Goal: Information Seeking & Learning: Learn about a topic

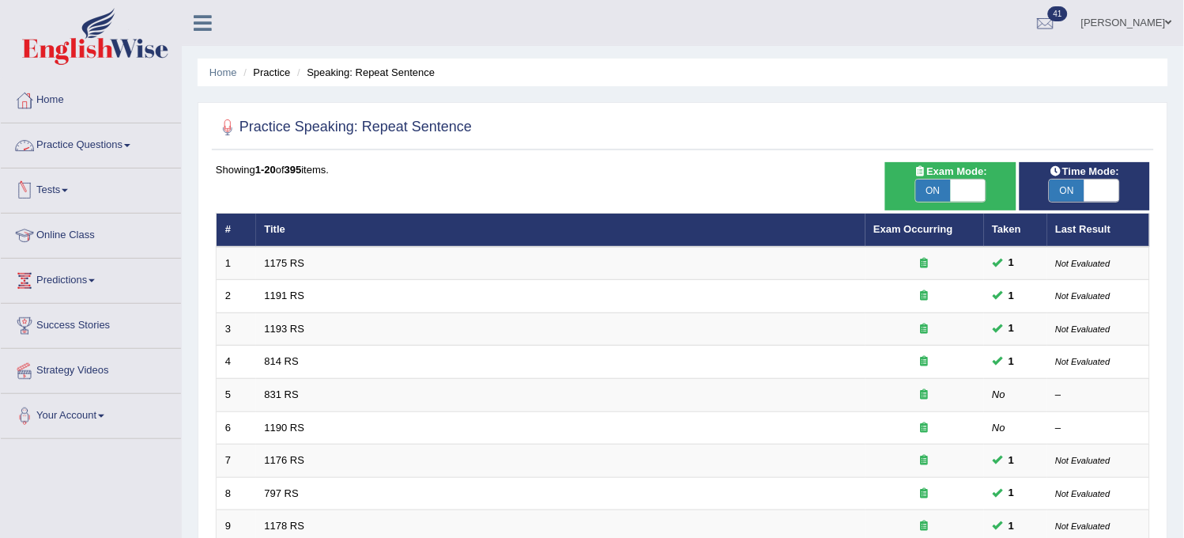
click at [111, 132] on link "Practice Questions" at bounding box center [91, 143] width 180 height 40
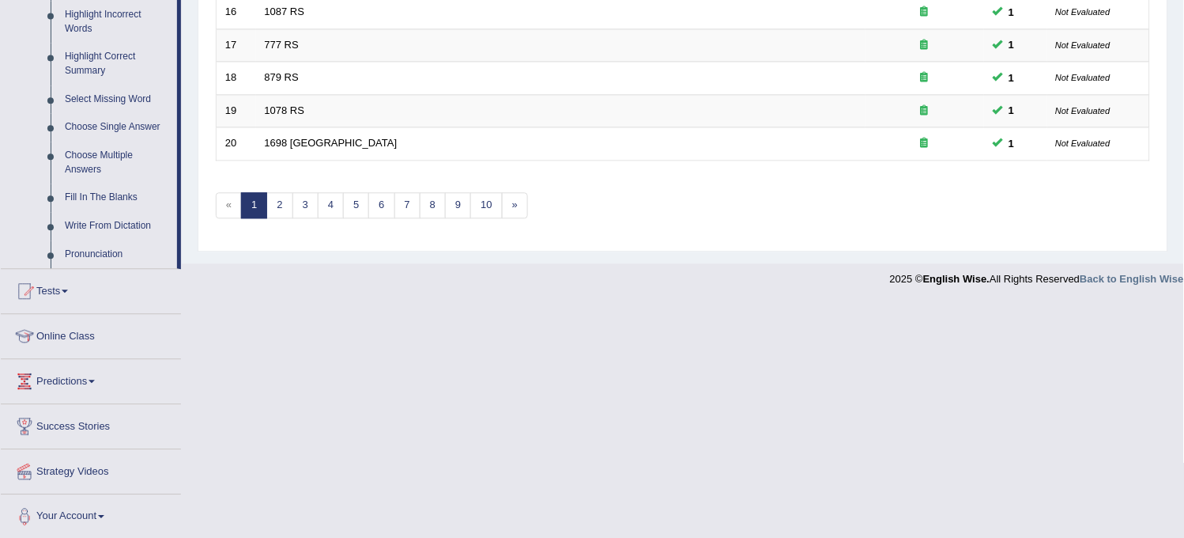
scroll to position [746, 0]
click at [89, 274] on link "Tests" at bounding box center [91, 286] width 180 height 40
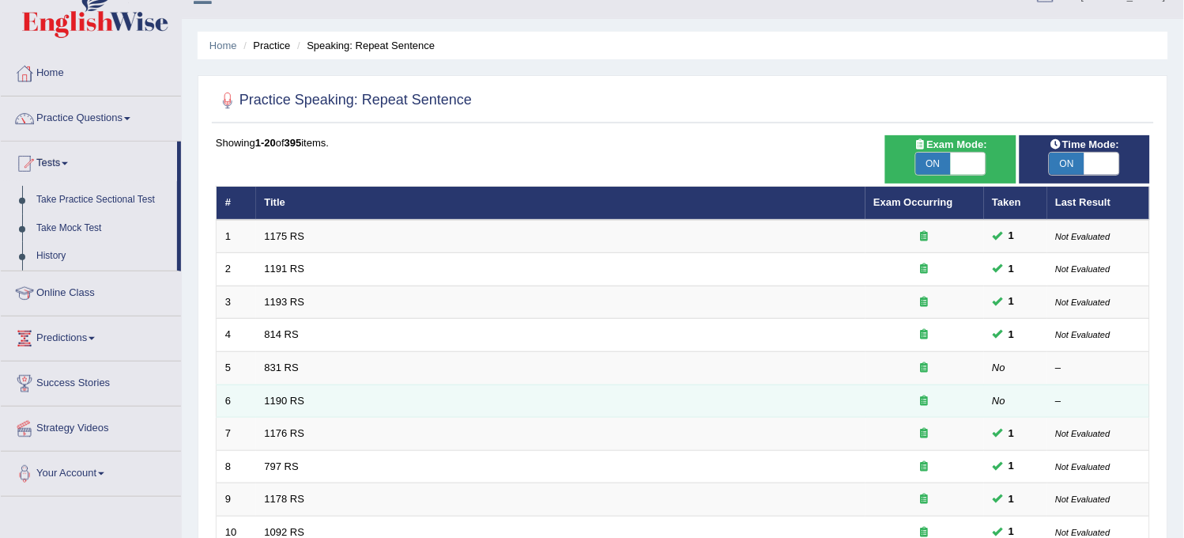
scroll to position [0, 0]
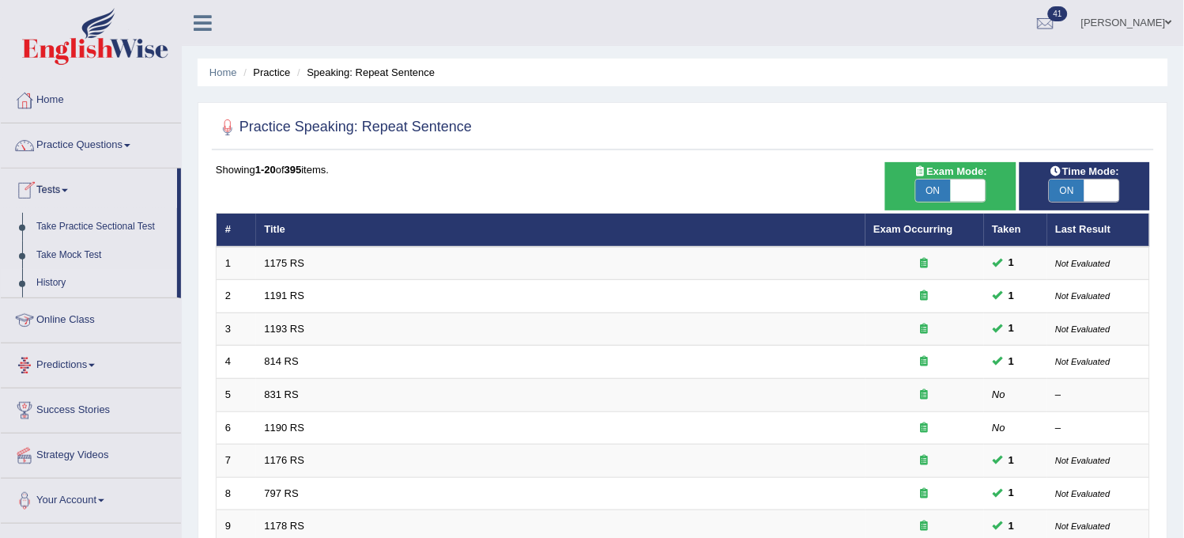
click at [51, 277] on link "History" at bounding box center [103, 283] width 148 height 28
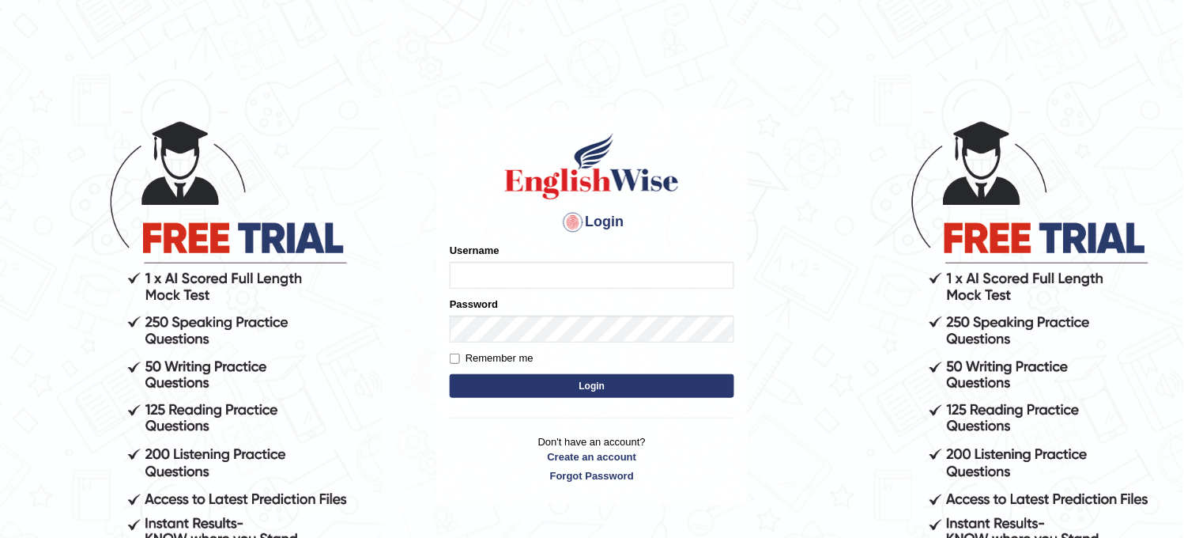
type input "obehi00"
click at [562, 388] on button "Login" at bounding box center [592, 386] width 285 height 24
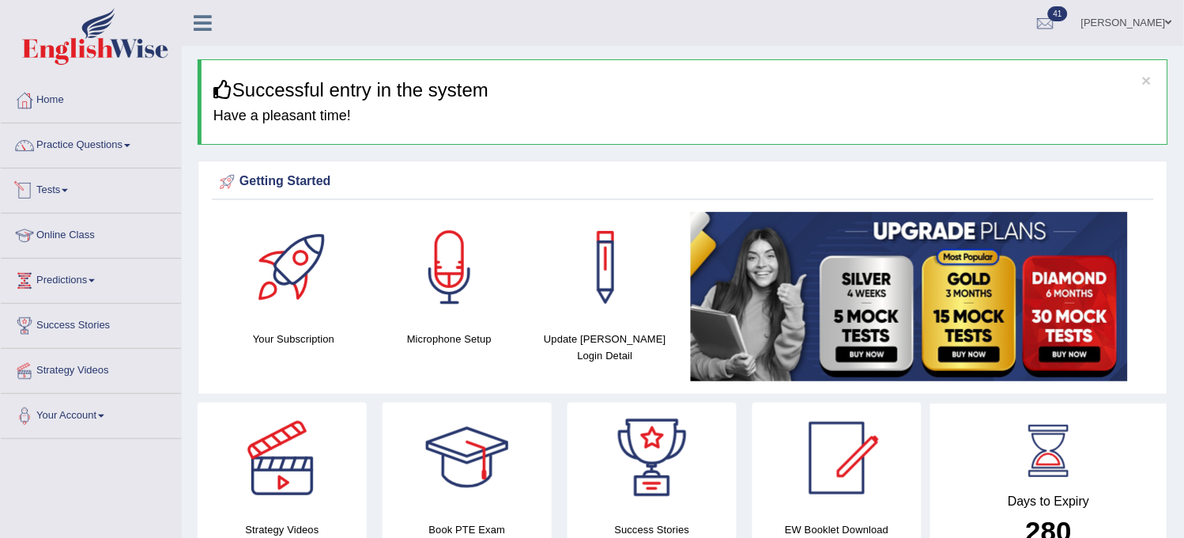
click at [92, 174] on link "Tests" at bounding box center [91, 188] width 180 height 40
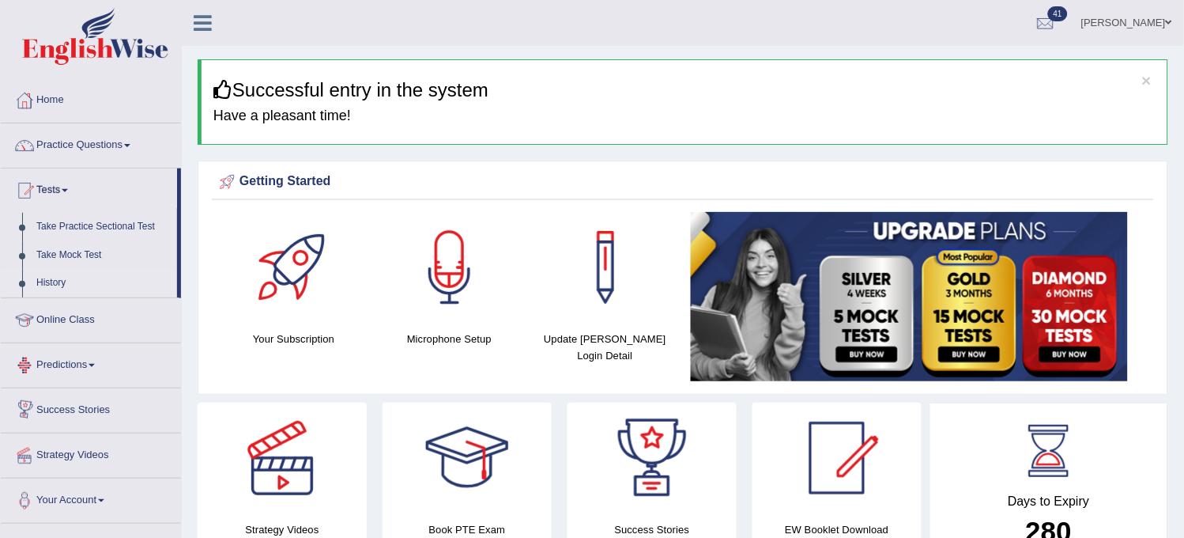
click at [46, 285] on link "History" at bounding box center [103, 283] width 148 height 28
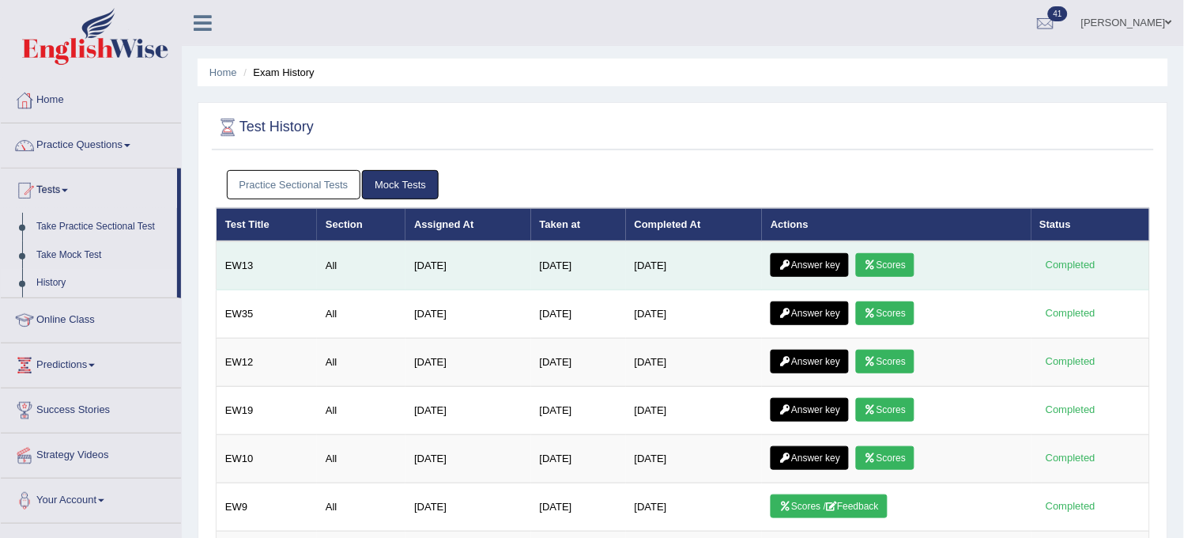
click at [897, 270] on link "Scores" at bounding box center [885, 265] width 59 height 24
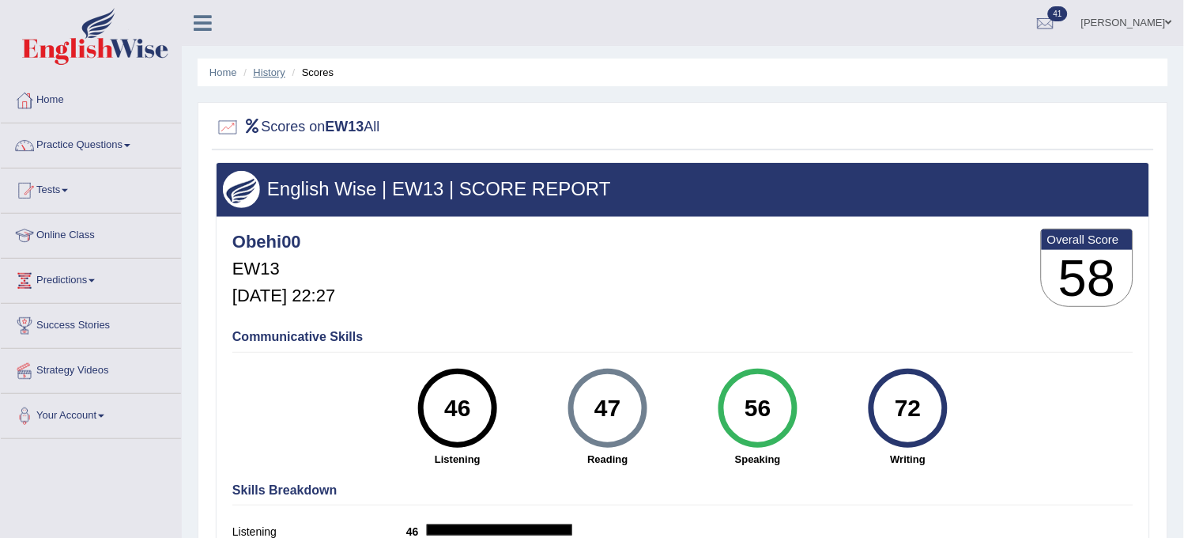
click at [269, 76] on link "History" at bounding box center [270, 72] width 32 height 12
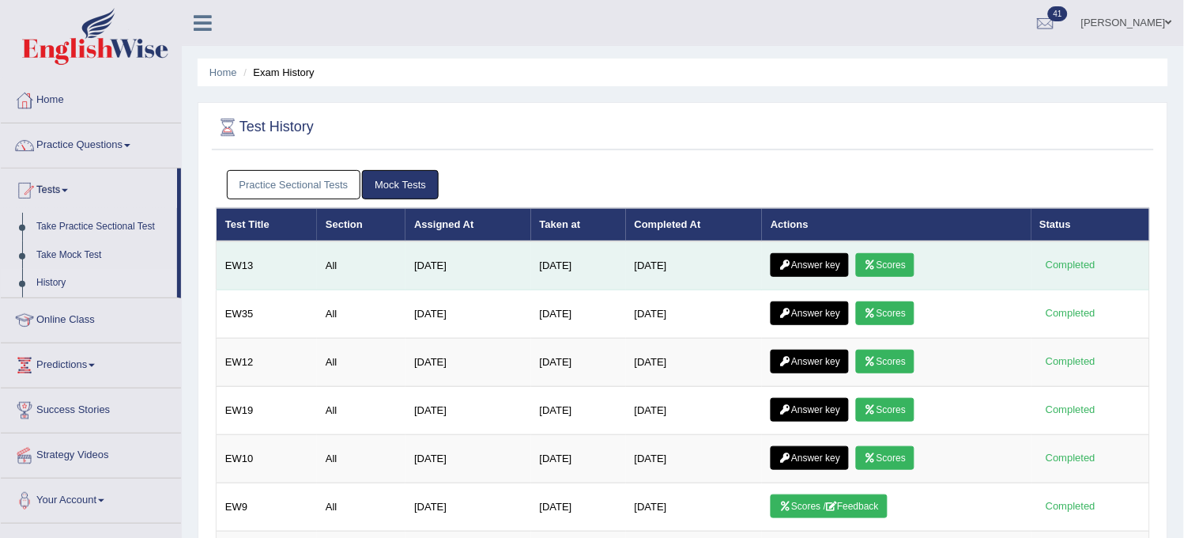
click at [791, 260] on icon at bounding box center [786, 264] width 12 height 9
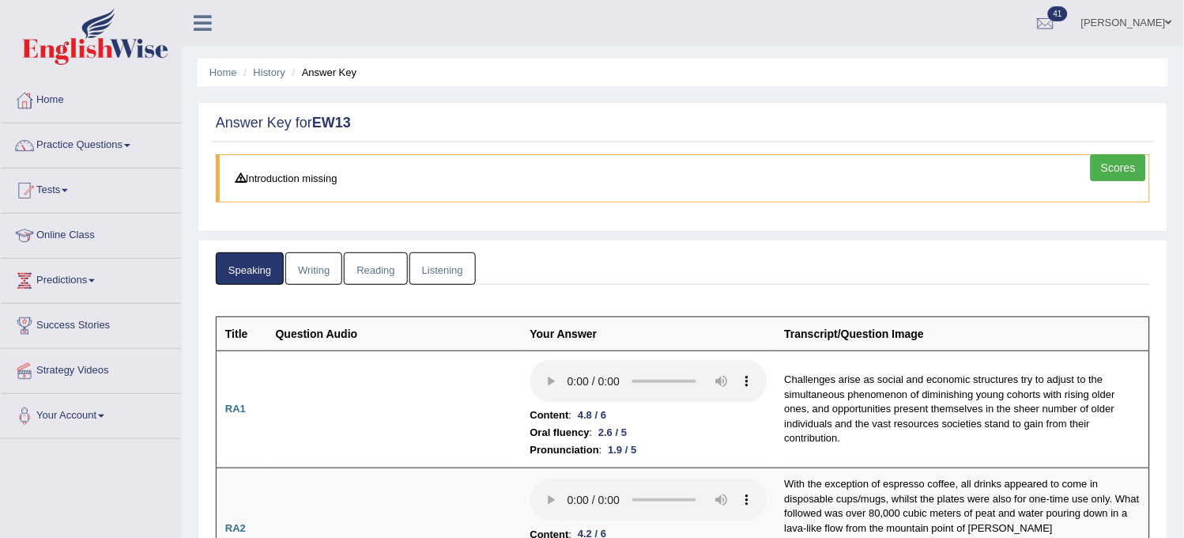
click at [295, 270] on link "Writing" at bounding box center [313, 268] width 57 height 32
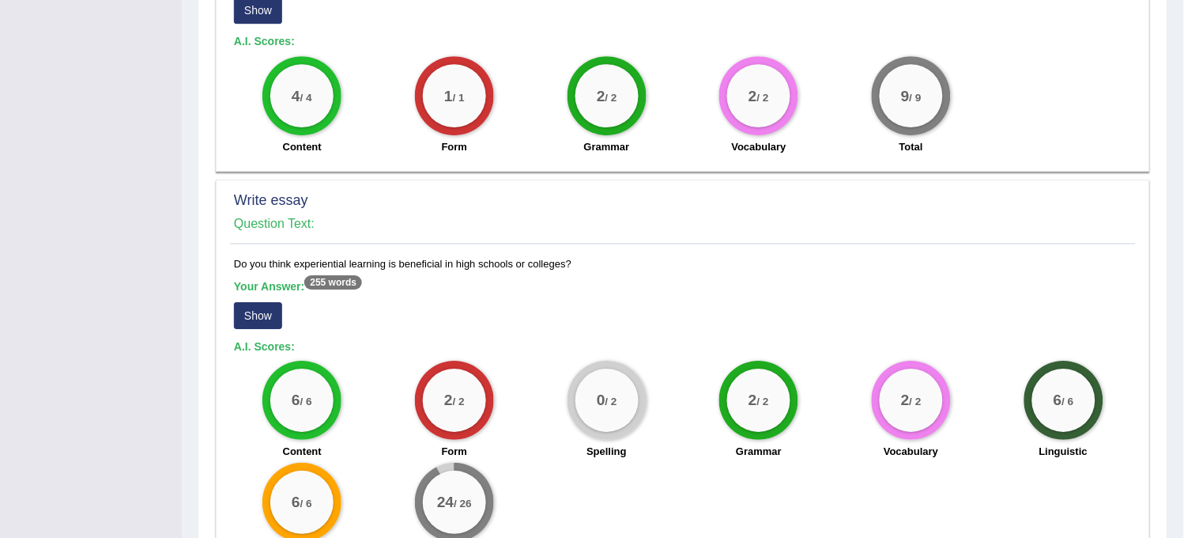
scroll to position [1157, 0]
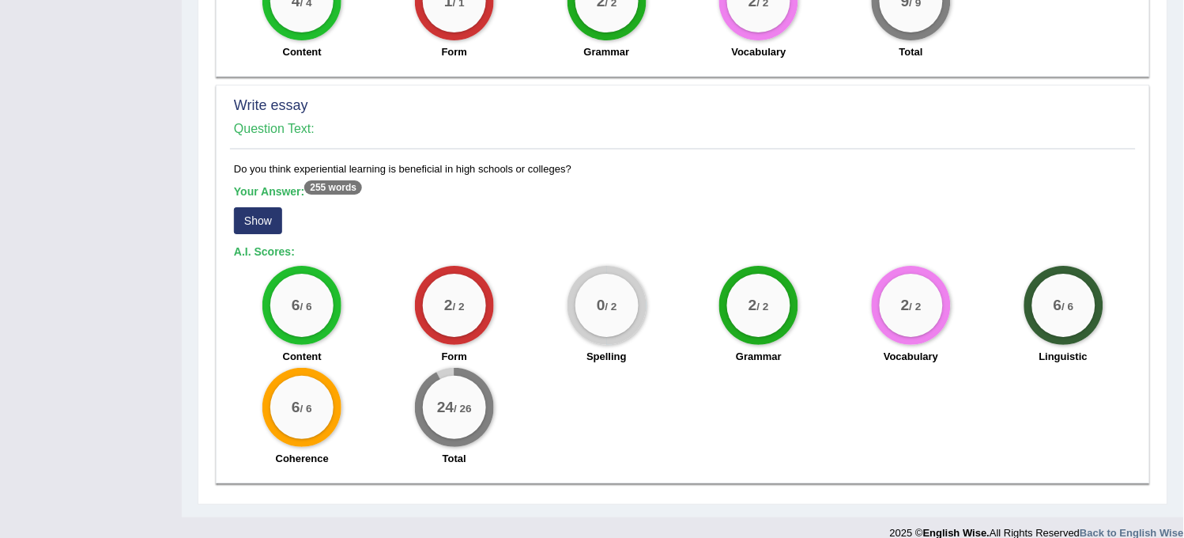
click at [272, 207] on button "Show" at bounding box center [258, 220] width 48 height 27
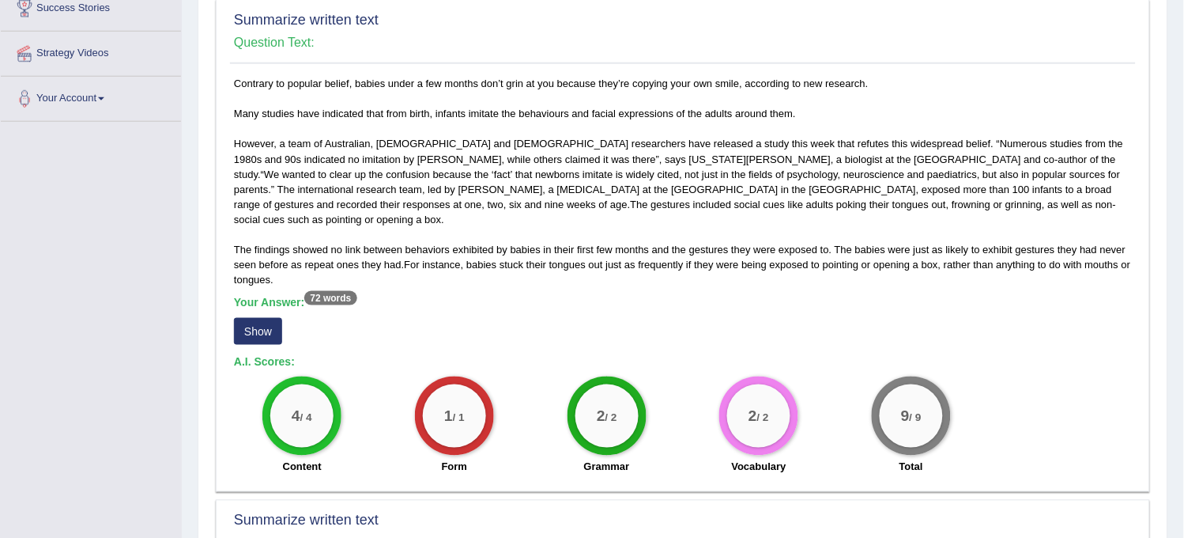
scroll to position [0, 0]
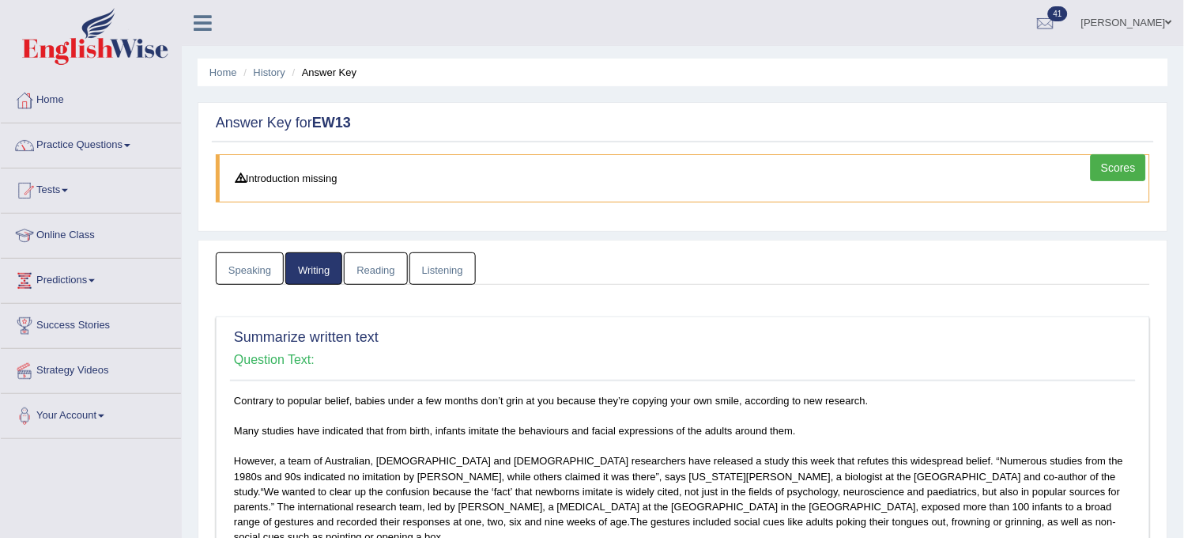
click at [357, 266] on link "Reading" at bounding box center [375, 268] width 63 height 32
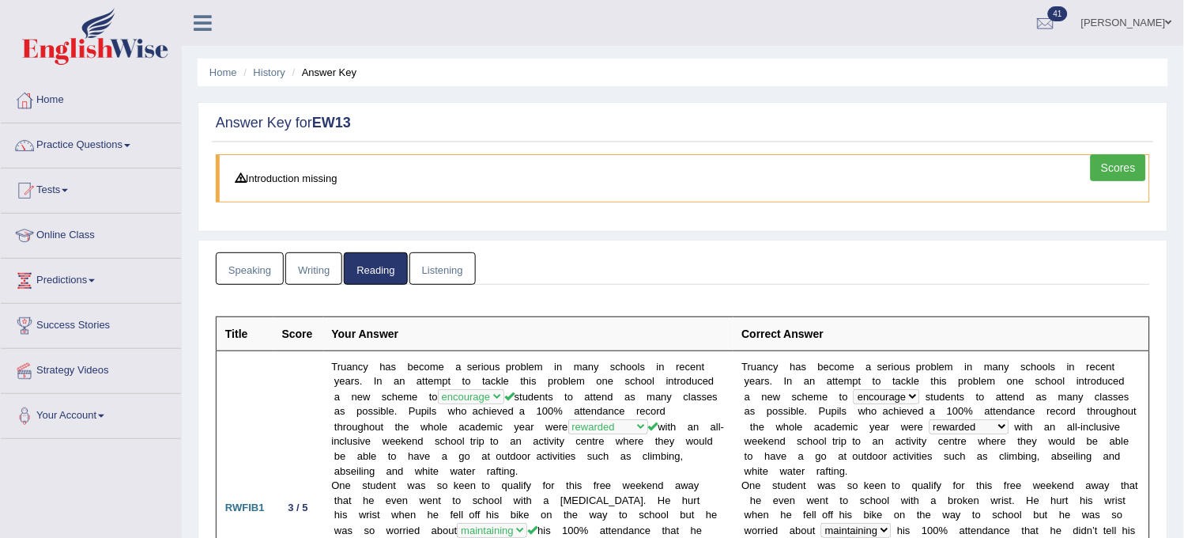
click at [432, 269] on link "Listening" at bounding box center [443, 268] width 66 height 32
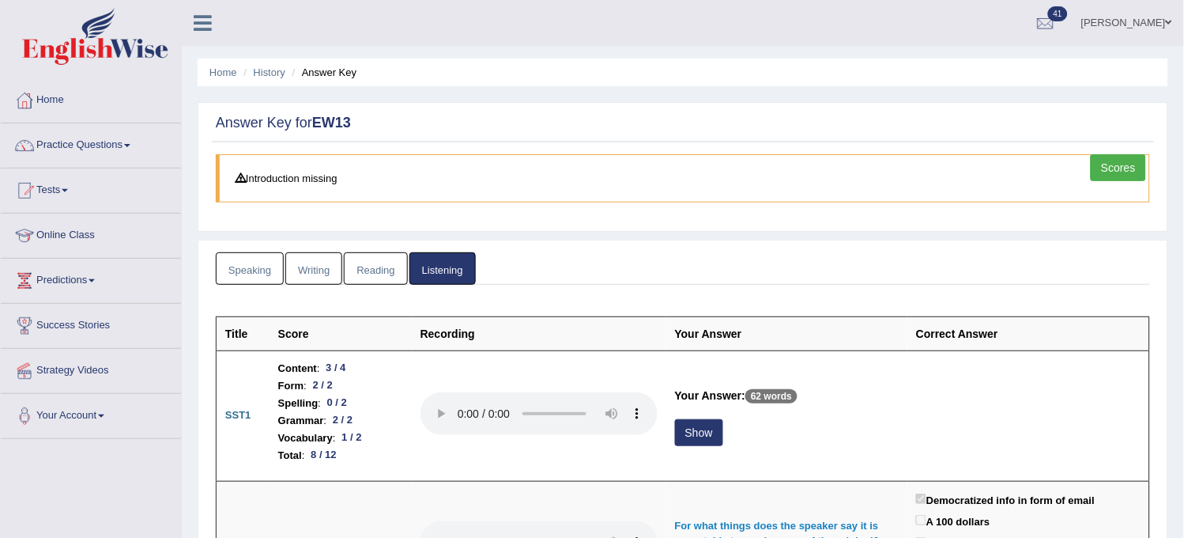
click at [259, 264] on link "Speaking" at bounding box center [250, 268] width 68 height 32
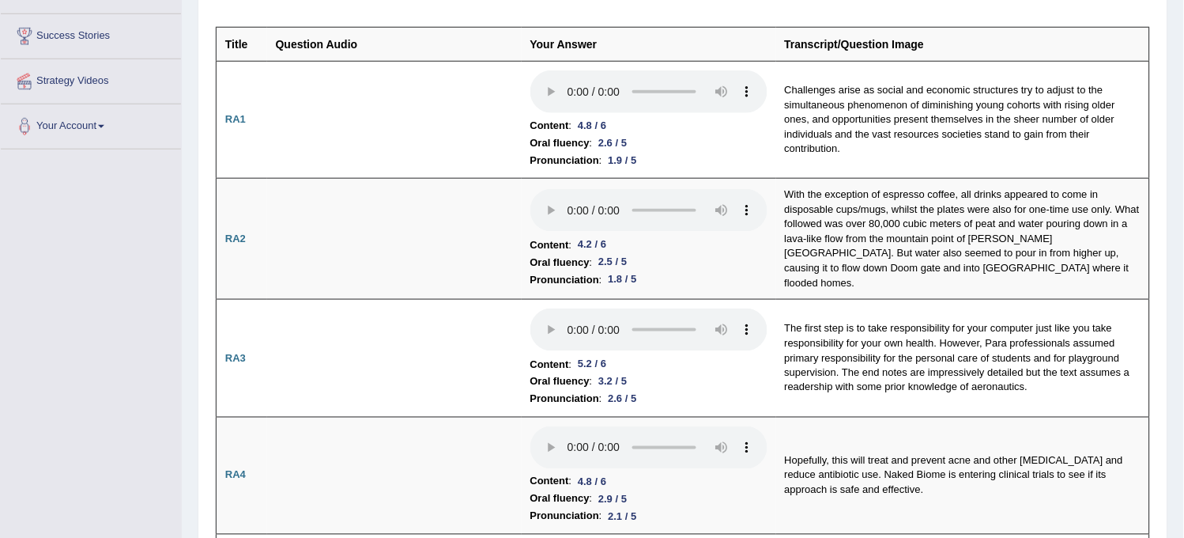
scroll to position [702, 0]
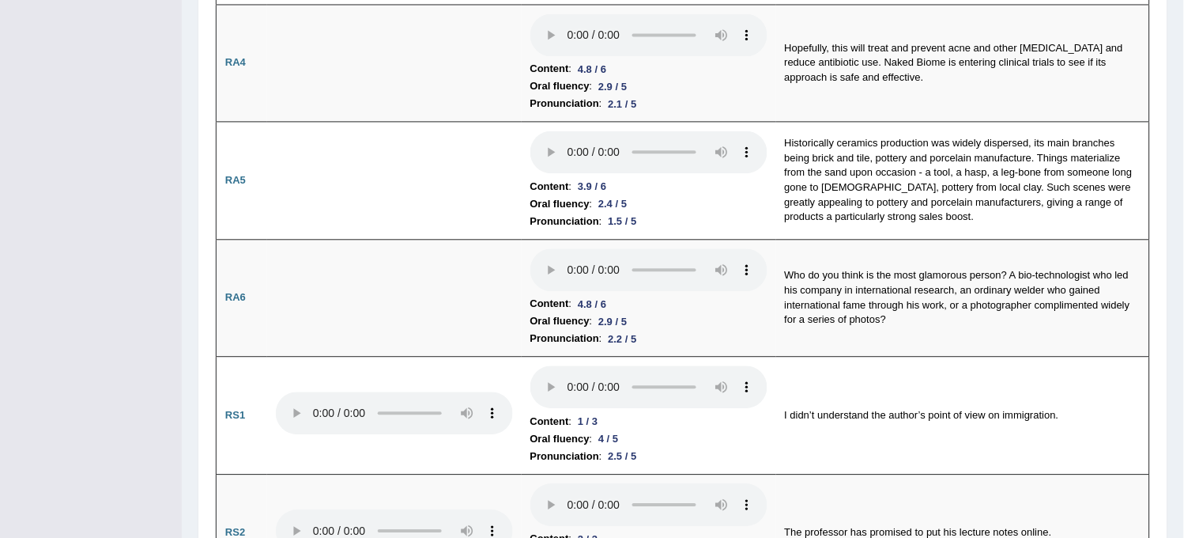
click at [259, 264] on td "RA6" at bounding box center [242, 298] width 51 height 118
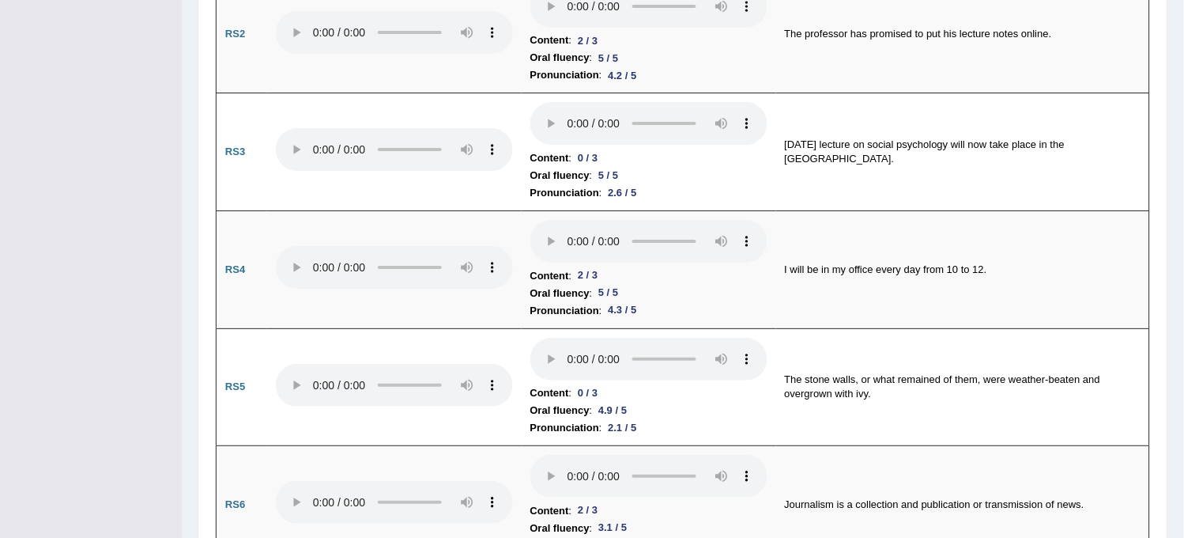
scroll to position [0, 0]
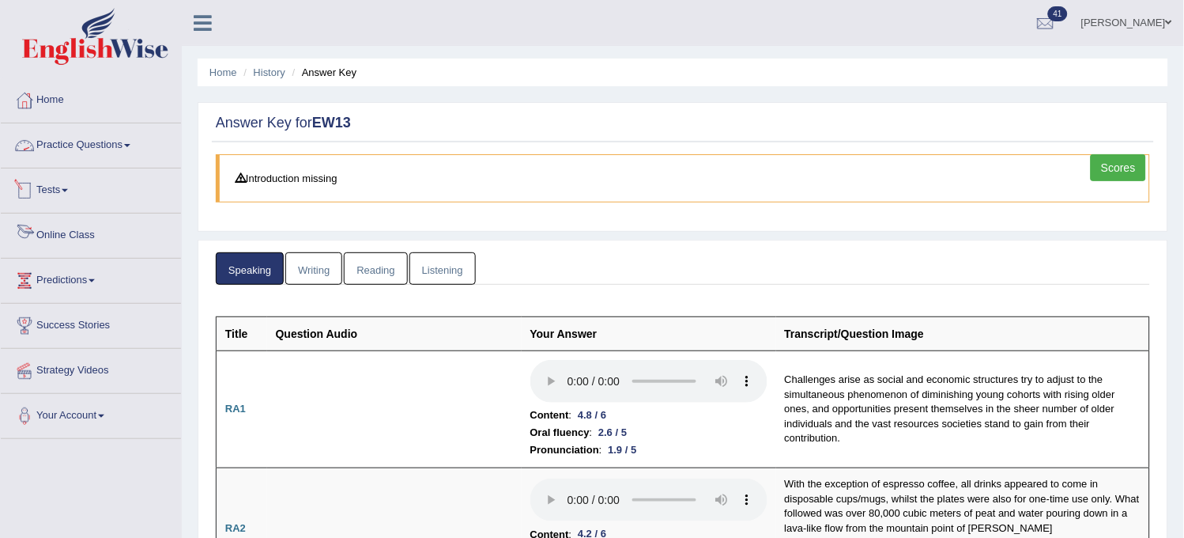
click at [128, 141] on link "Practice Questions" at bounding box center [91, 143] width 180 height 40
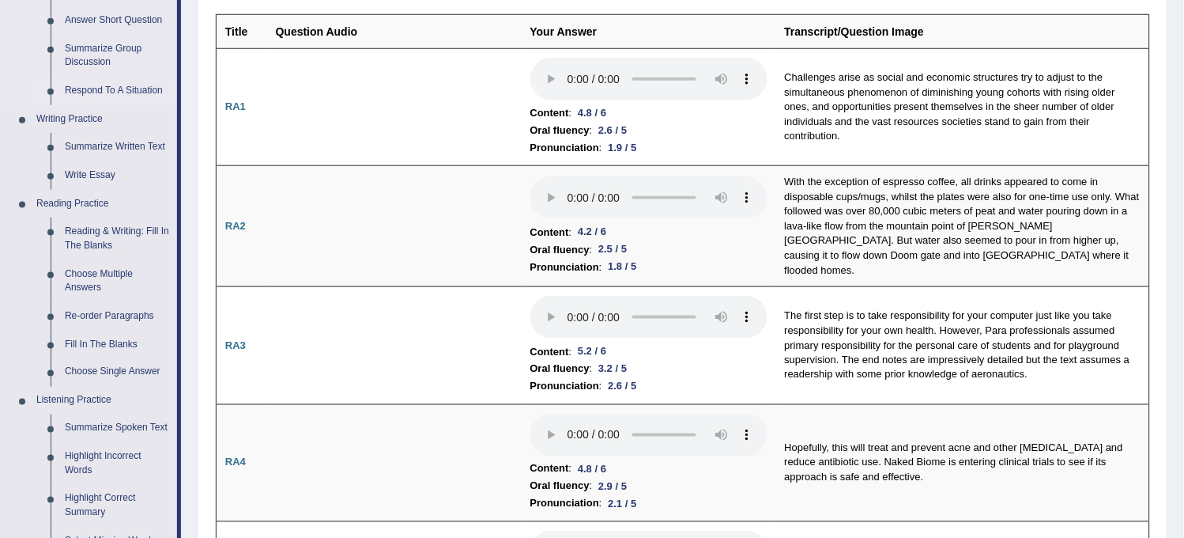
scroll to position [351, 0]
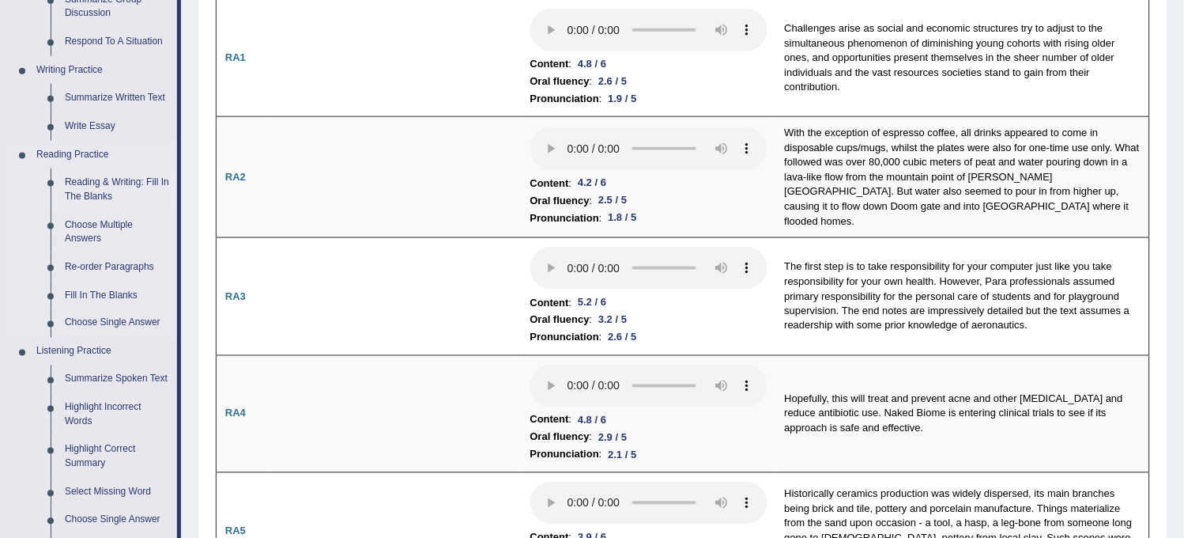
click at [109, 179] on link "Reading & Writing: Fill In The Blanks" at bounding box center [117, 189] width 119 height 42
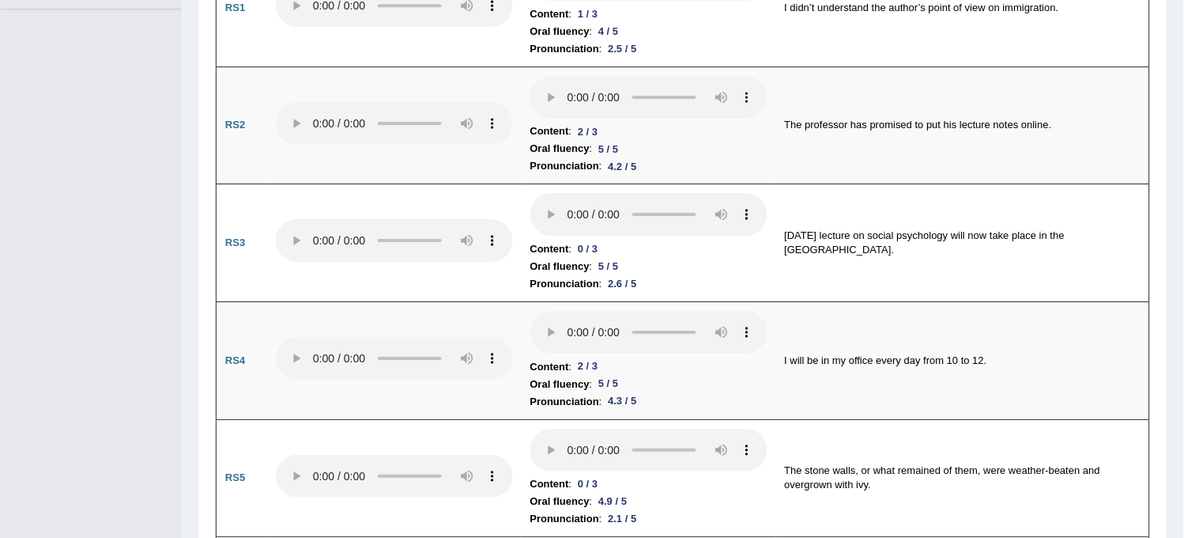
scroll to position [1030, 0]
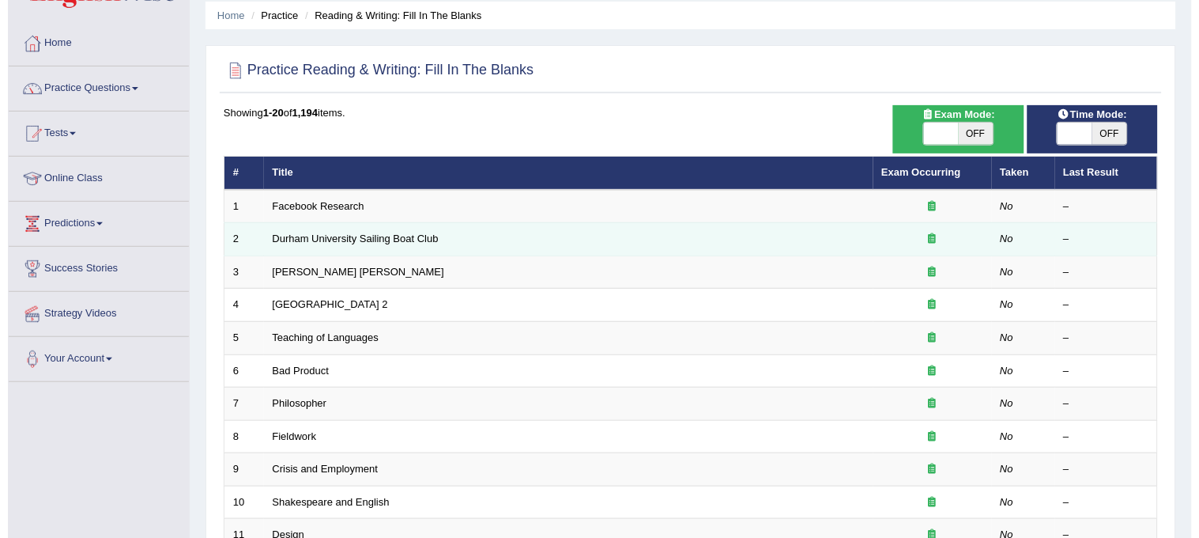
scroll to position [88, 0]
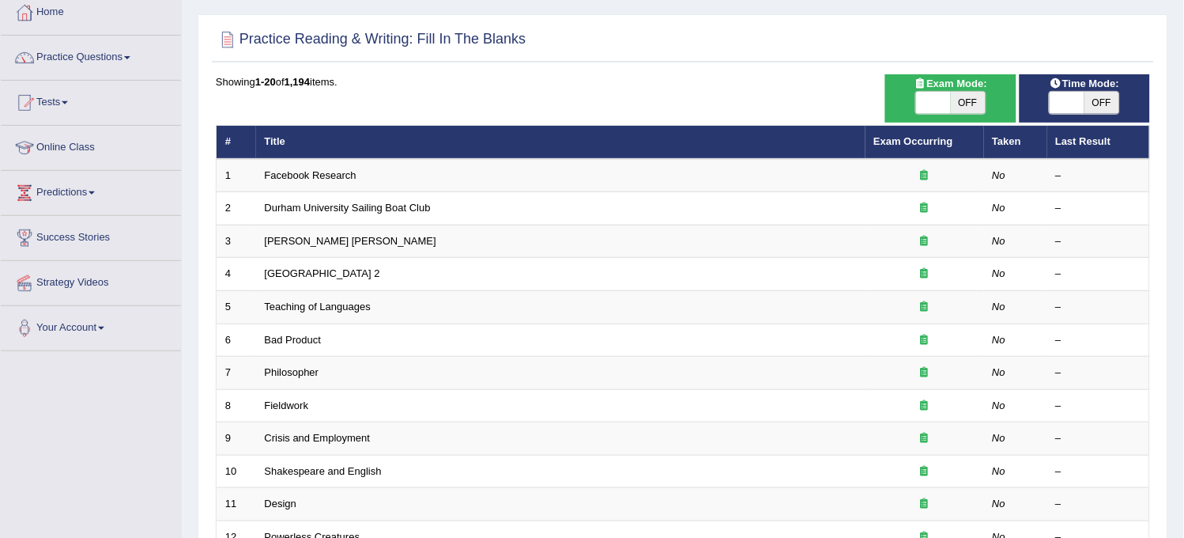
click at [977, 104] on span "OFF" at bounding box center [968, 103] width 35 height 22
checkbox input "true"
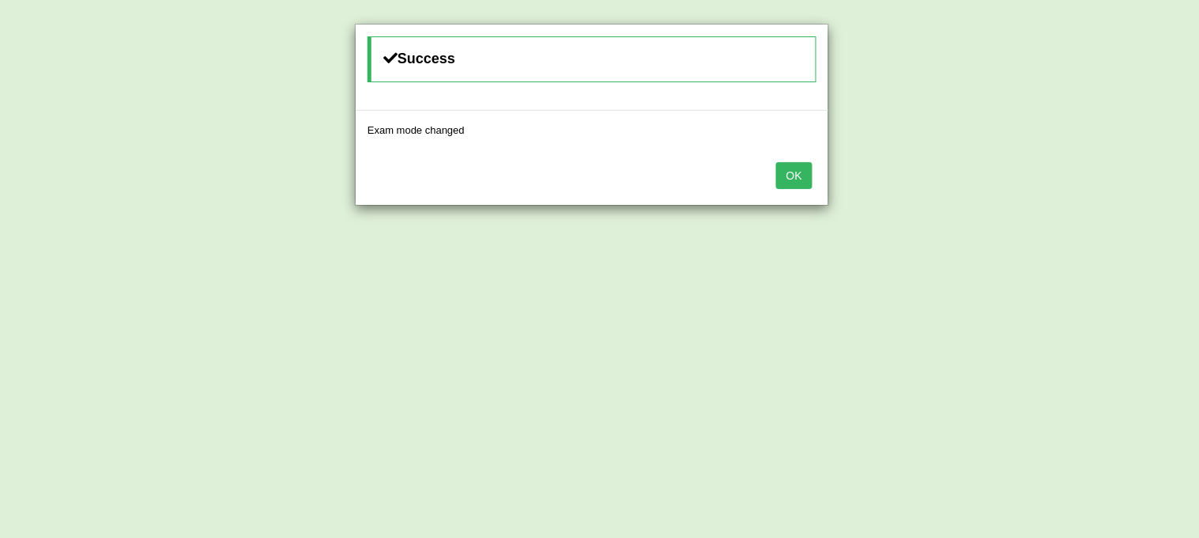
click at [780, 195] on div "OK" at bounding box center [592, 176] width 473 height 55
click at [796, 176] on button "OK" at bounding box center [794, 175] width 36 height 27
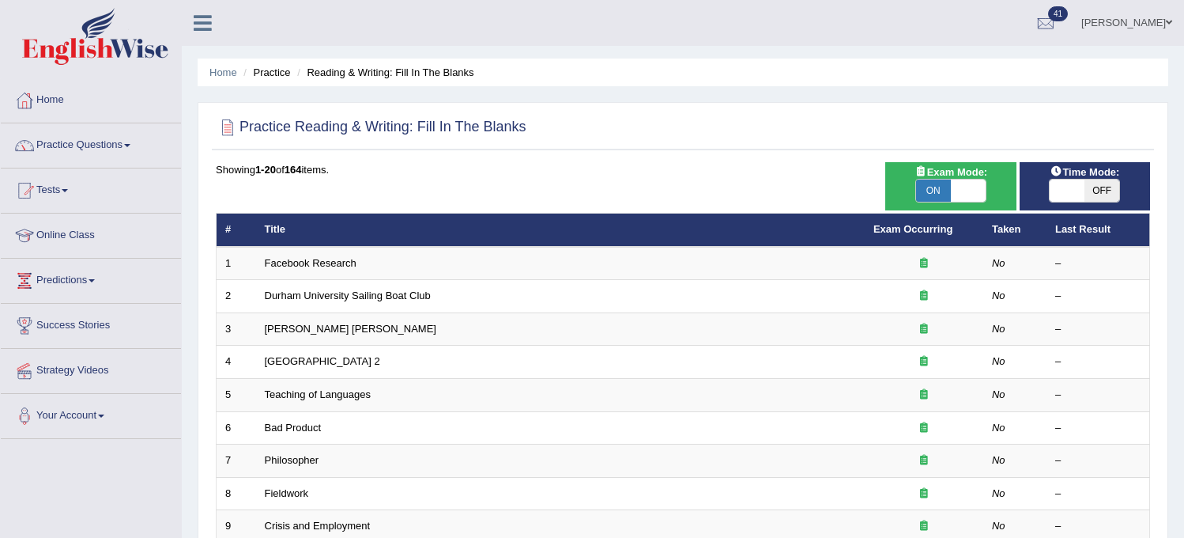
scroll to position [88, 0]
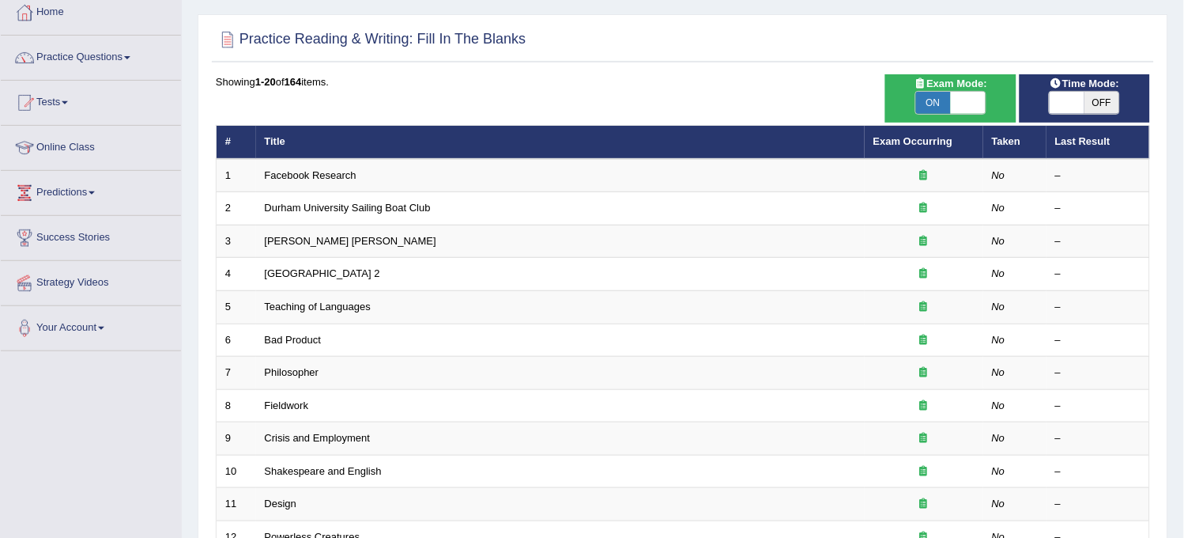
click at [1089, 99] on span "OFF" at bounding box center [1102, 103] width 35 height 22
checkbox input "true"
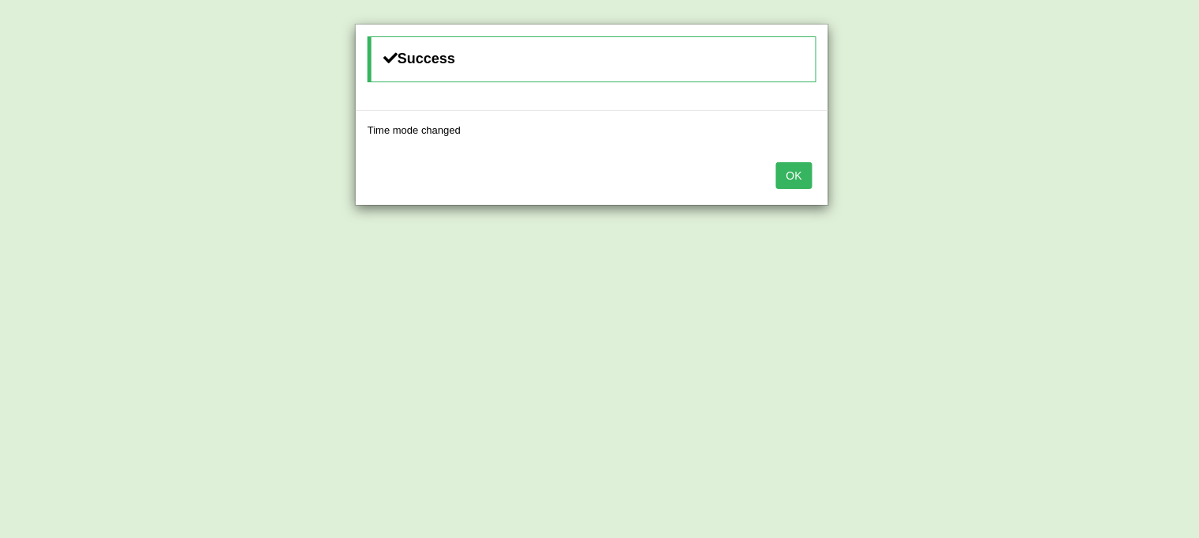
click at [799, 174] on button "OK" at bounding box center [794, 175] width 36 height 27
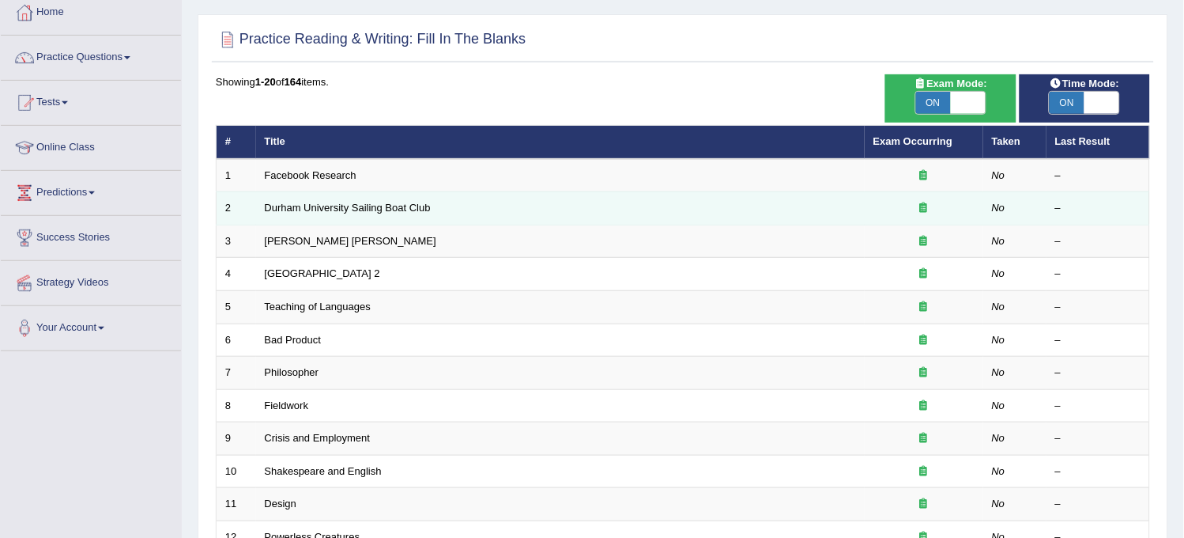
scroll to position [509, 0]
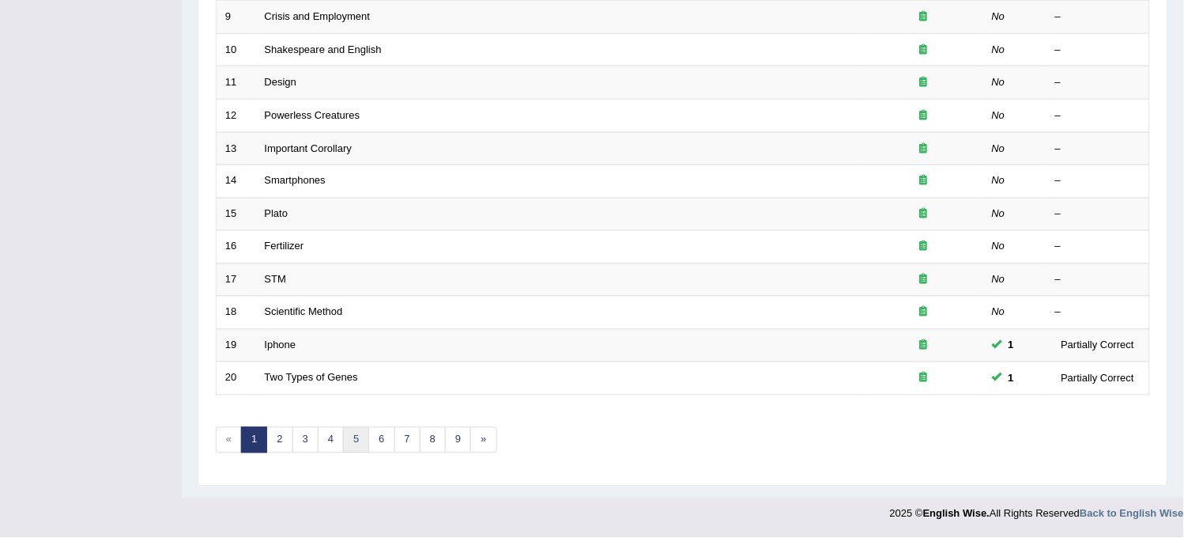
click at [351, 444] on link "5" at bounding box center [356, 440] width 26 height 26
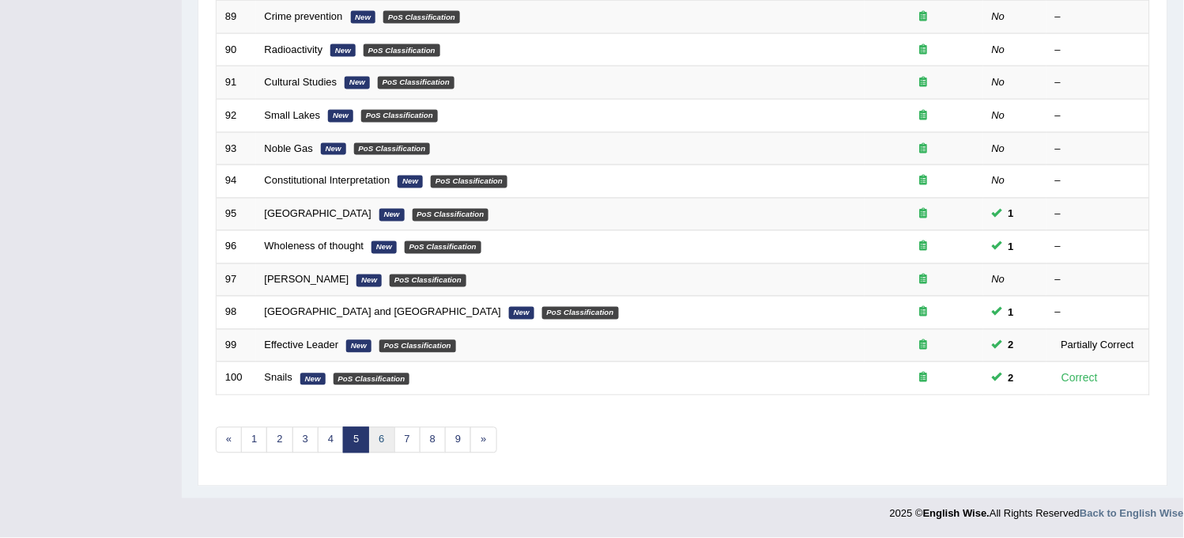
click at [374, 436] on link "6" at bounding box center [381, 440] width 26 height 26
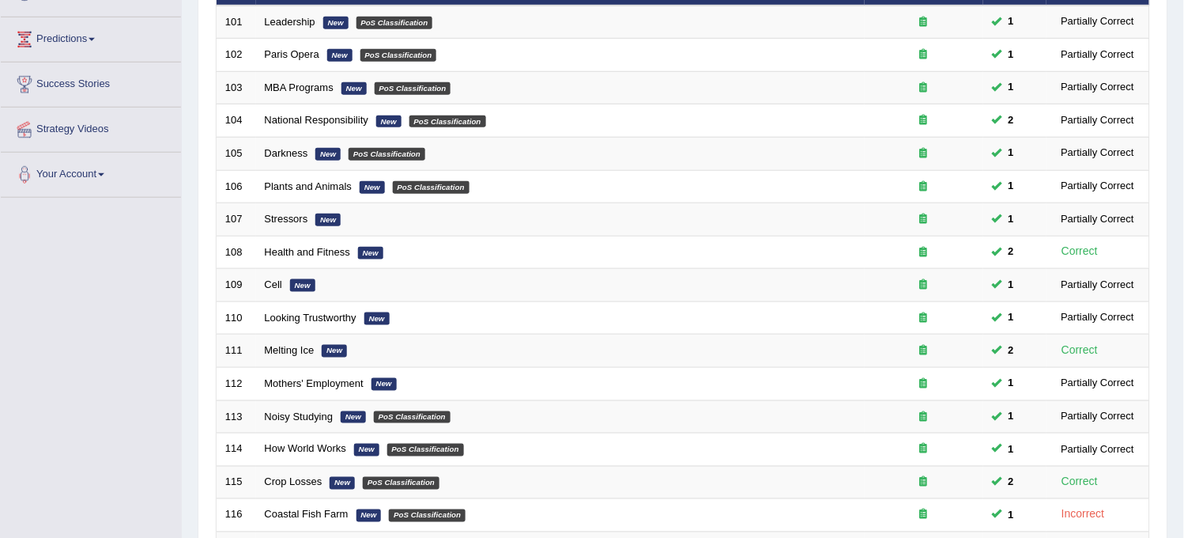
scroll to position [509, 0]
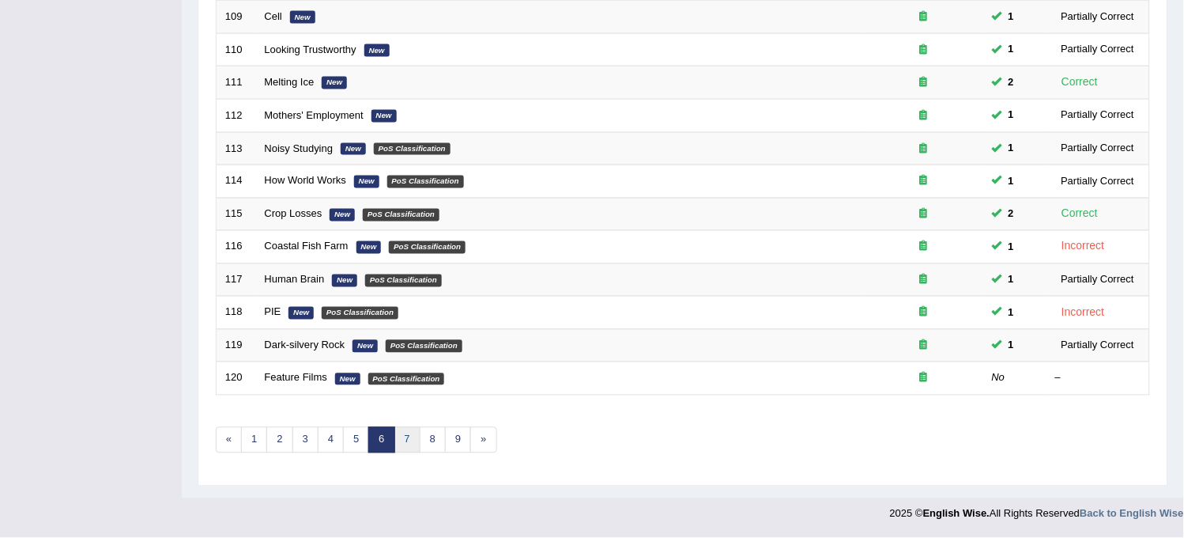
click at [405, 438] on link "7" at bounding box center [407, 440] width 26 height 26
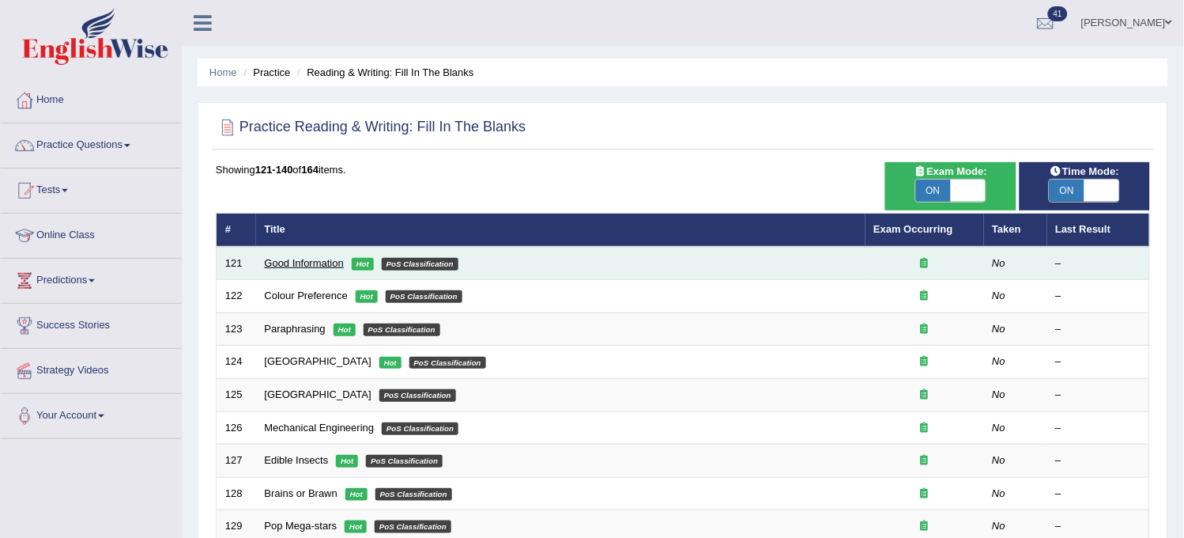
click at [288, 265] on link "Good Information" at bounding box center [304, 263] width 79 height 12
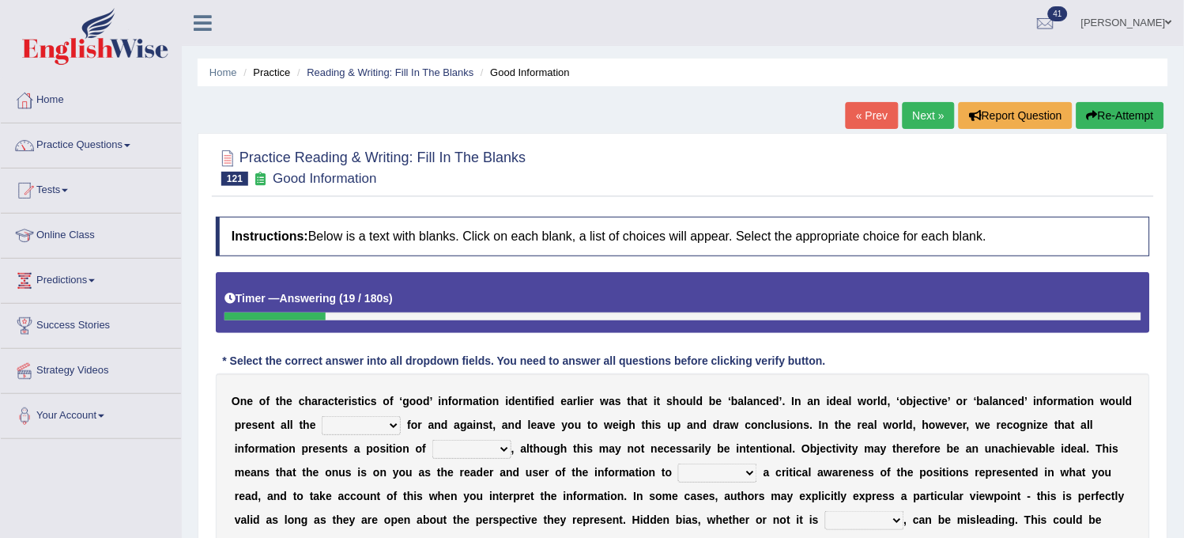
click at [372, 425] on select "assurance evidence greatness present" at bounding box center [361, 425] width 79 height 19
select select "present"
click at [322, 416] on select "assurance evidence greatness present" at bounding box center [361, 425] width 79 height 19
click at [462, 447] on select "ensigns gross interest exact" at bounding box center [471, 449] width 79 height 19
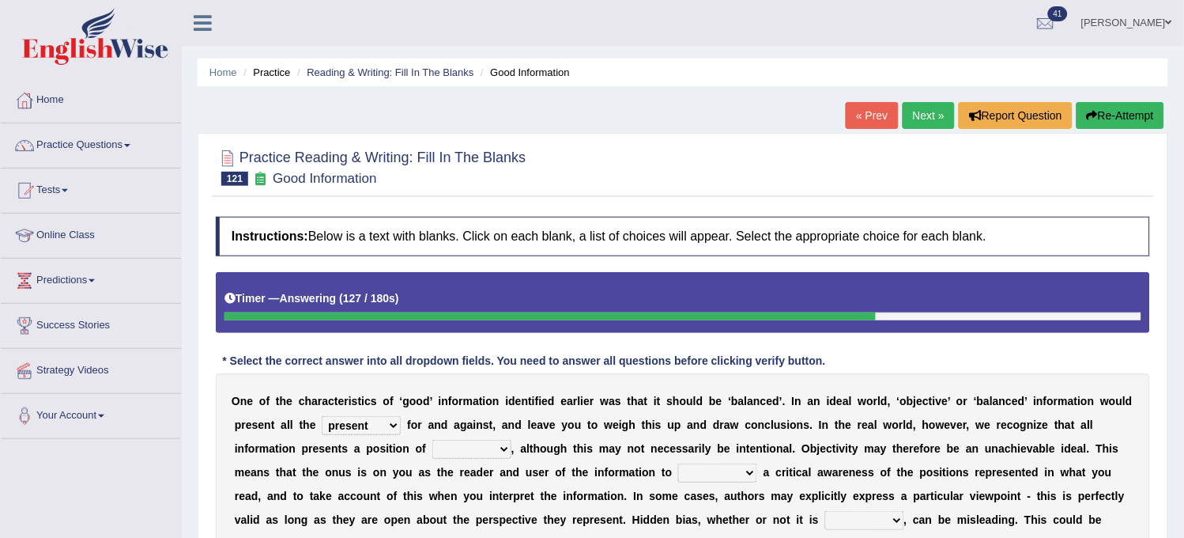
click at [697, 479] on select "regret rebel develop intact" at bounding box center [717, 472] width 79 height 19
select select "develop"
click at [678, 463] on select "regret rebel develop intact" at bounding box center [717, 472] width 79 height 19
click at [855, 527] on select "deliberate narrate sustain aggregate" at bounding box center [864, 520] width 79 height 19
select select "aggregate"
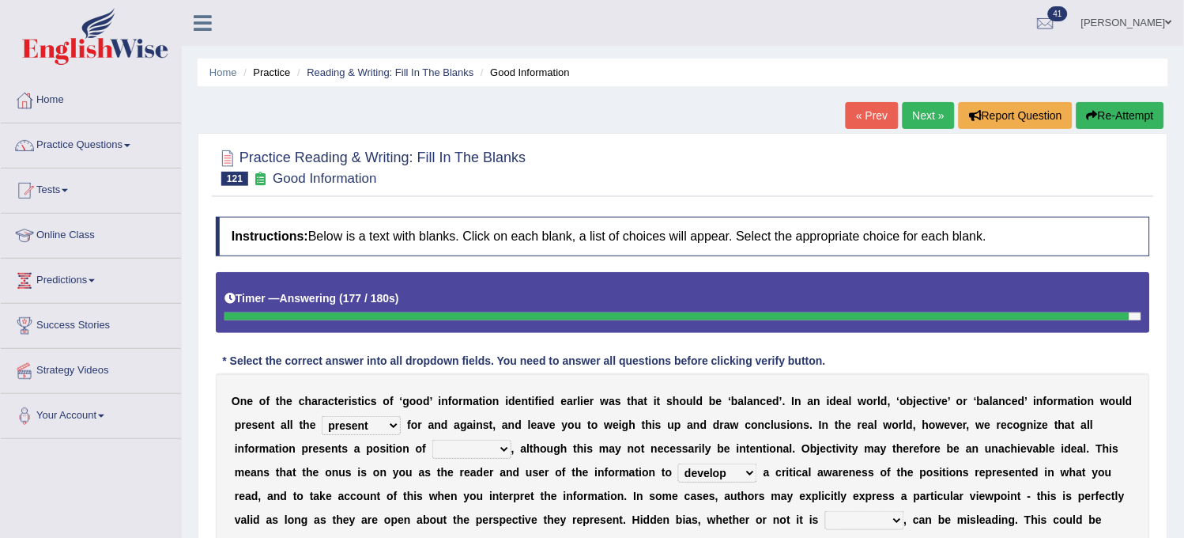
click at [825, 511] on select "deliberate narrate sustain aggregate" at bounding box center [864, 520] width 79 height 19
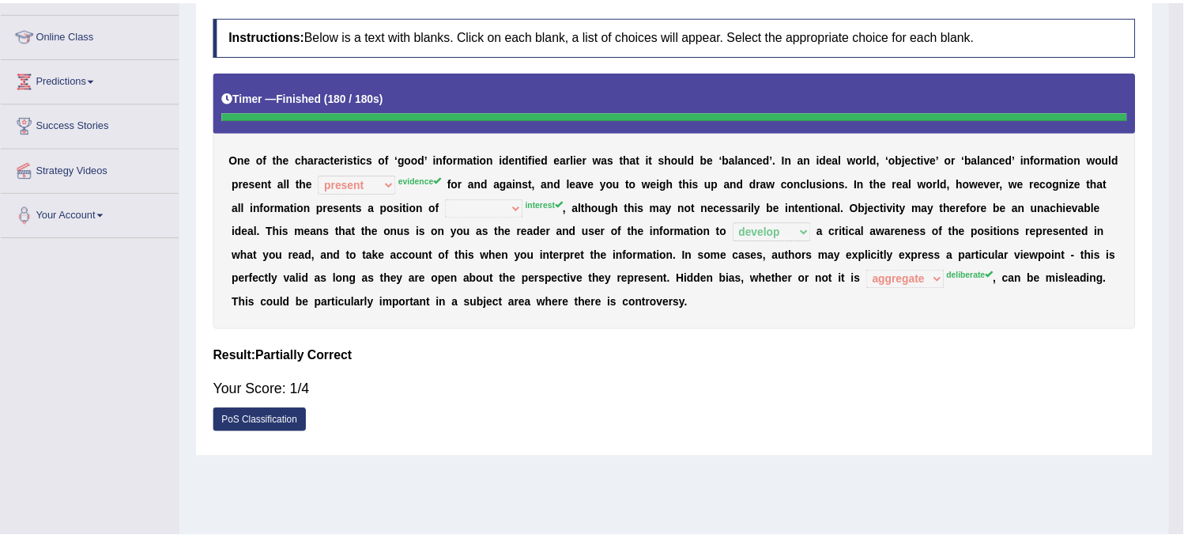
scroll to position [263, 0]
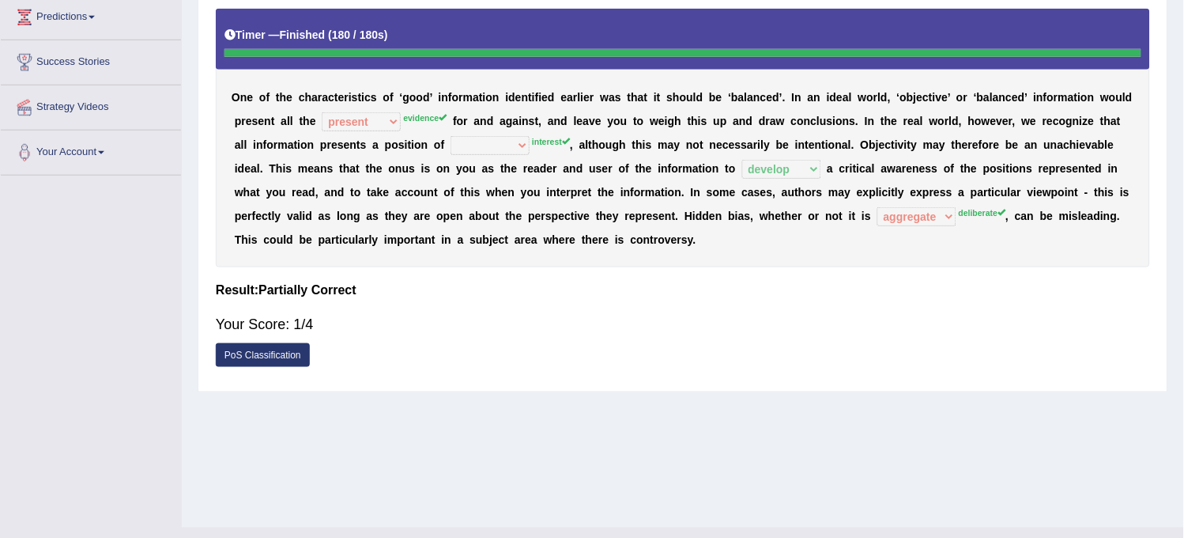
click at [372, 121] on select "assurance evidence greatness present" at bounding box center [361, 121] width 79 height 19
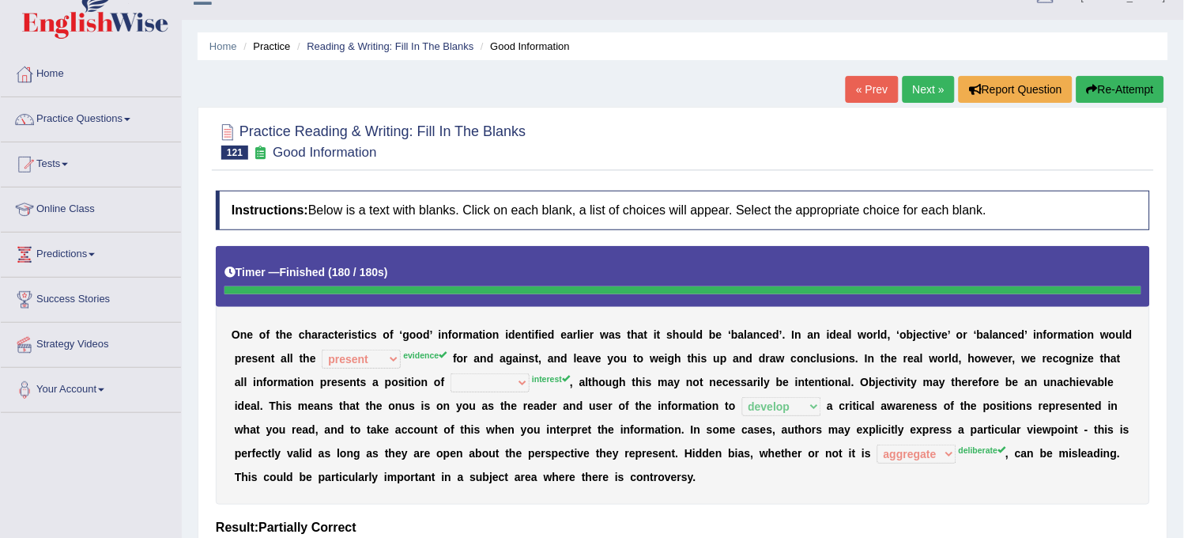
scroll to position [0, 0]
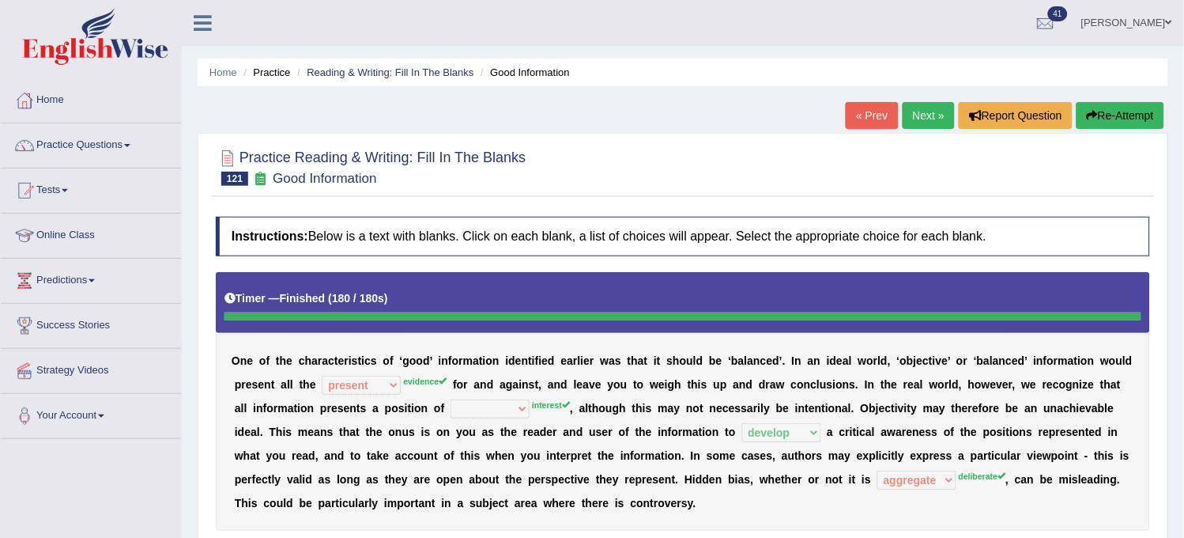
click at [923, 114] on link "Next »" at bounding box center [929, 115] width 52 height 27
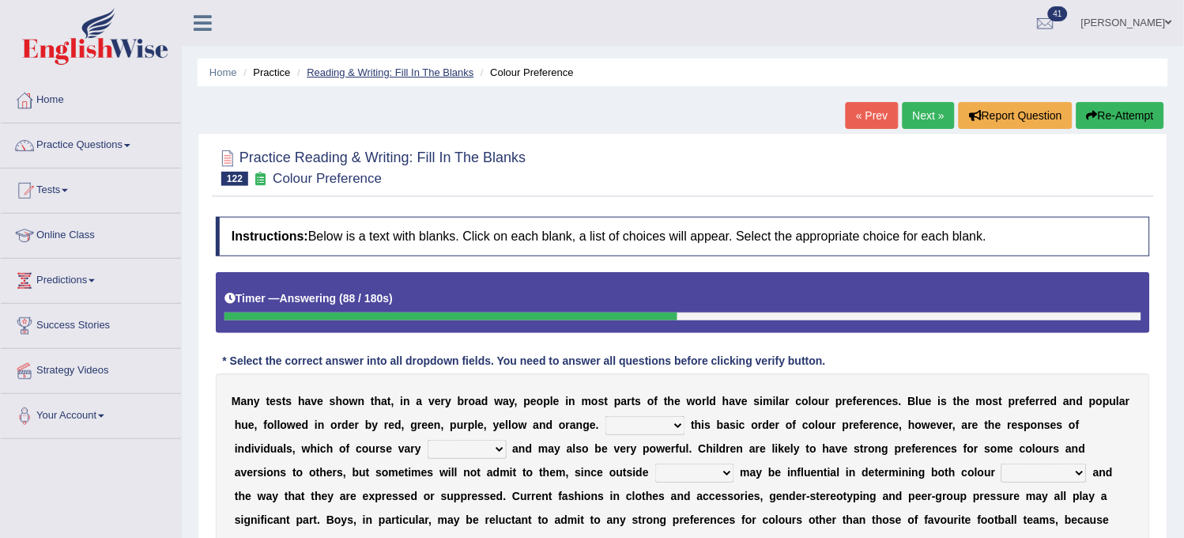
click at [417, 68] on link "Reading & Writing: Fill In The Blanks" at bounding box center [390, 72] width 167 height 12
